Goal: Task Accomplishment & Management: Complete application form

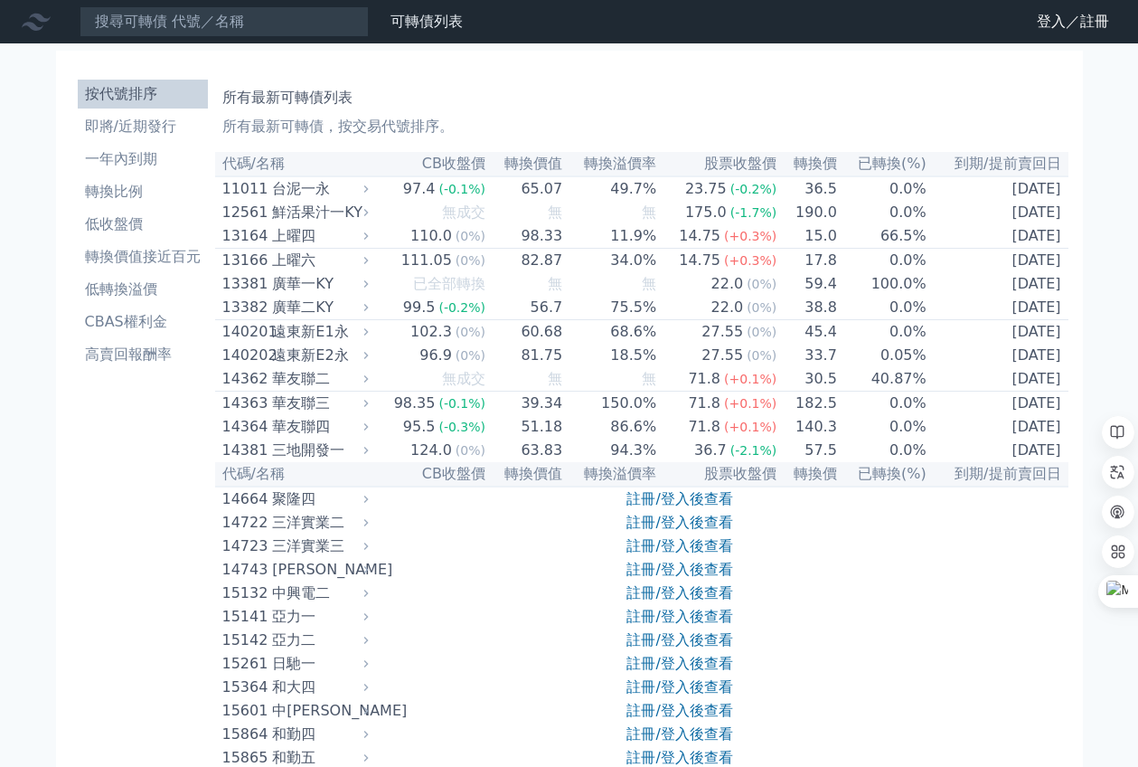
click at [0, 0] on icon at bounding box center [0, 0] width 0 height 0
click at [0, 0] on link "登入／註冊" at bounding box center [0, 0] width 0 height 0
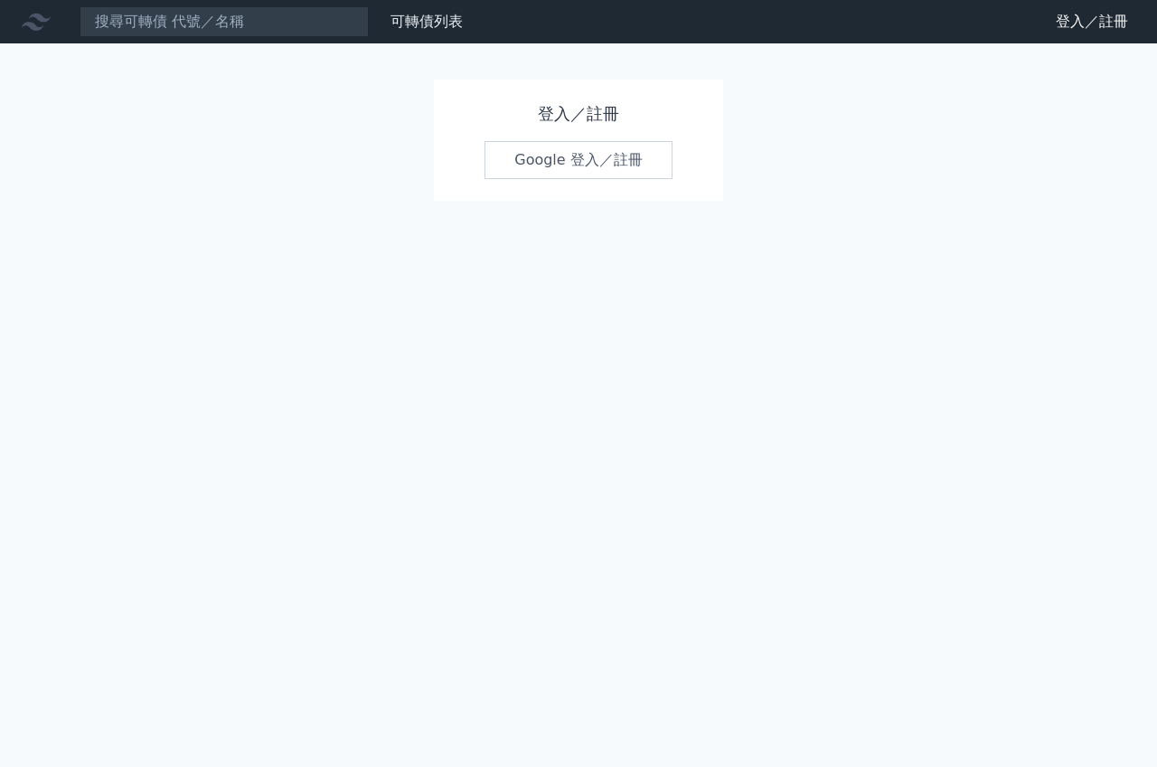
click at [578, 155] on link "Google 登入／註冊" at bounding box center [578, 160] width 188 height 38
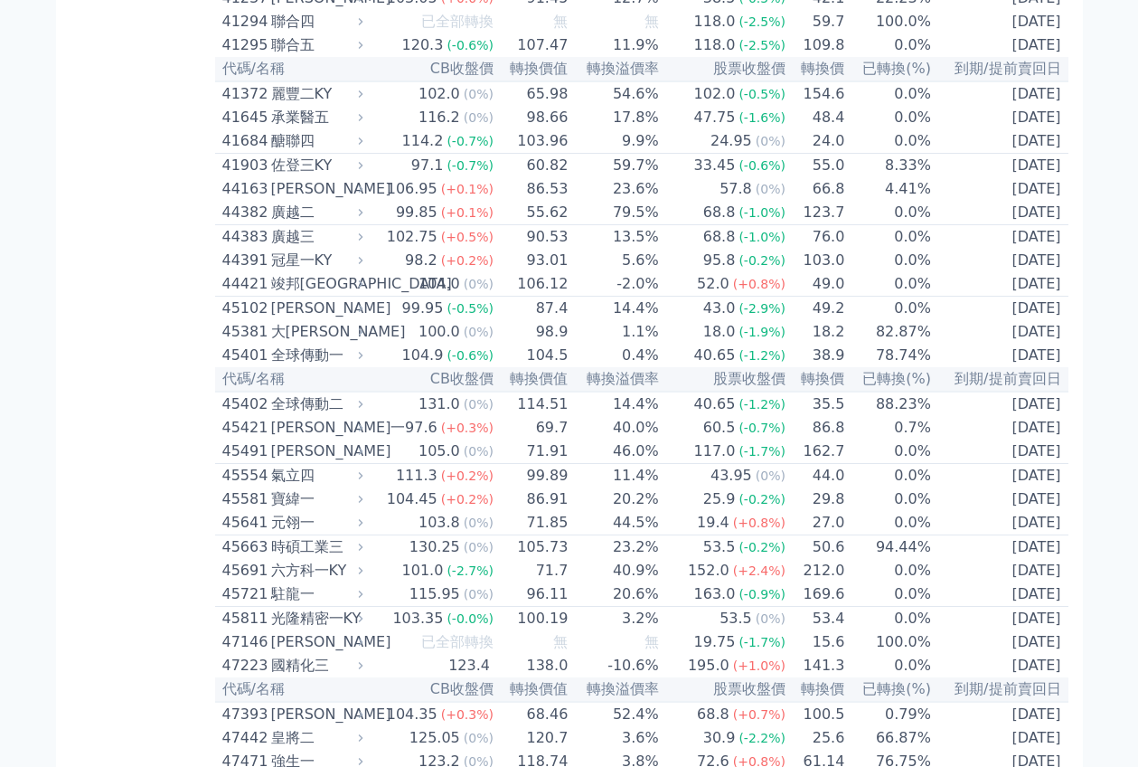
scroll to position [4859, 0]
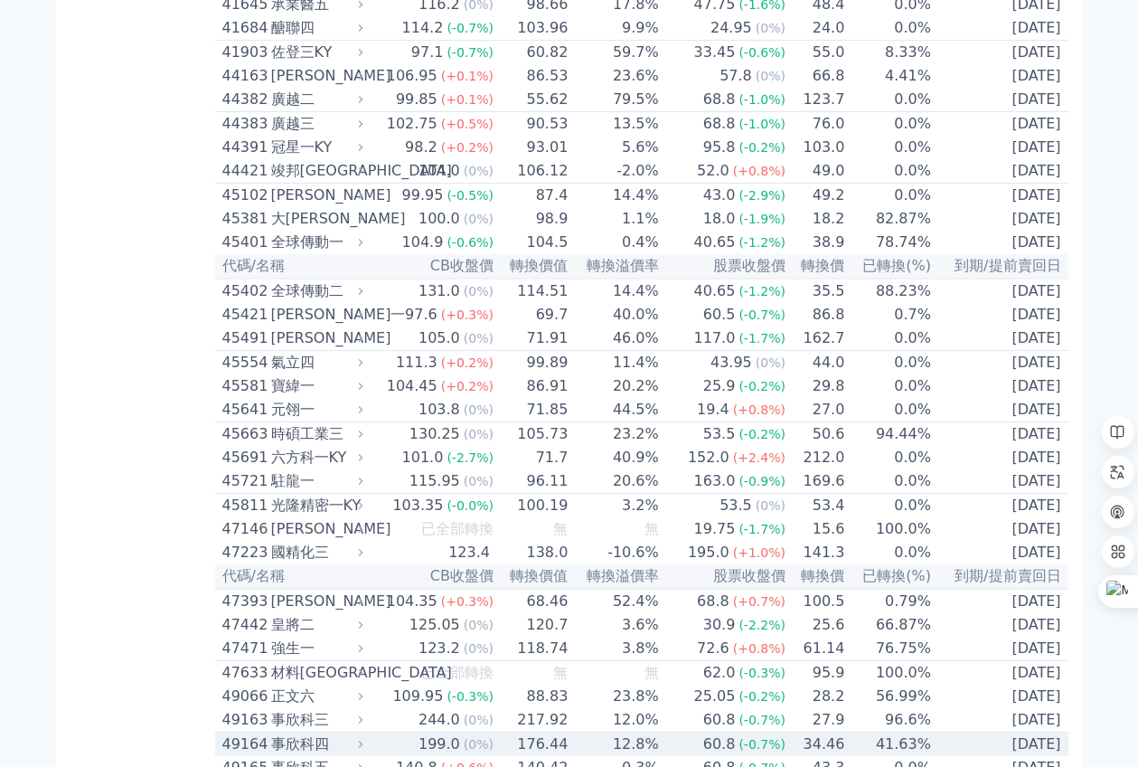
click at [1024, 732] on td "[DATE]" at bounding box center [1000, 744] width 136 height 24
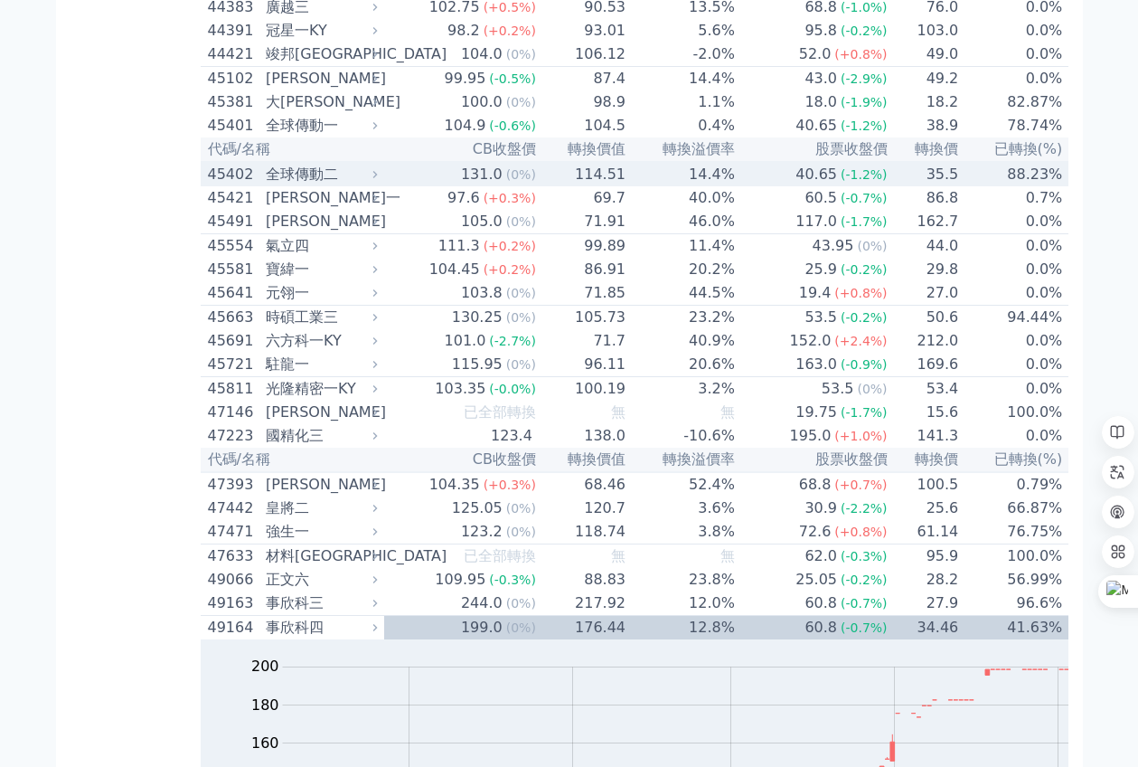
scroll to position [4972, 0]
